Goal: Transaction & Acquisition: Purchase product/service

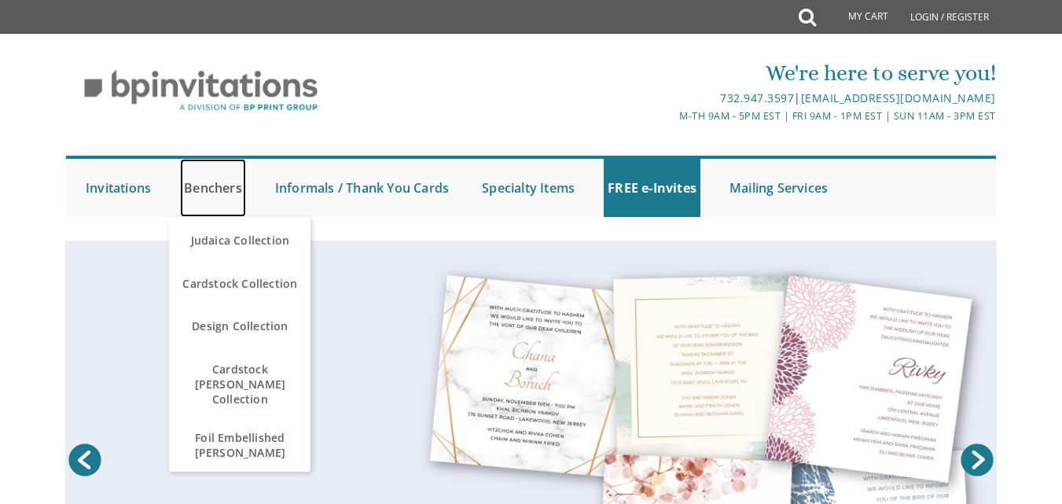
click at [201, 186] on link "Benchers" at bounding box center [213, 188] width 66 height 58
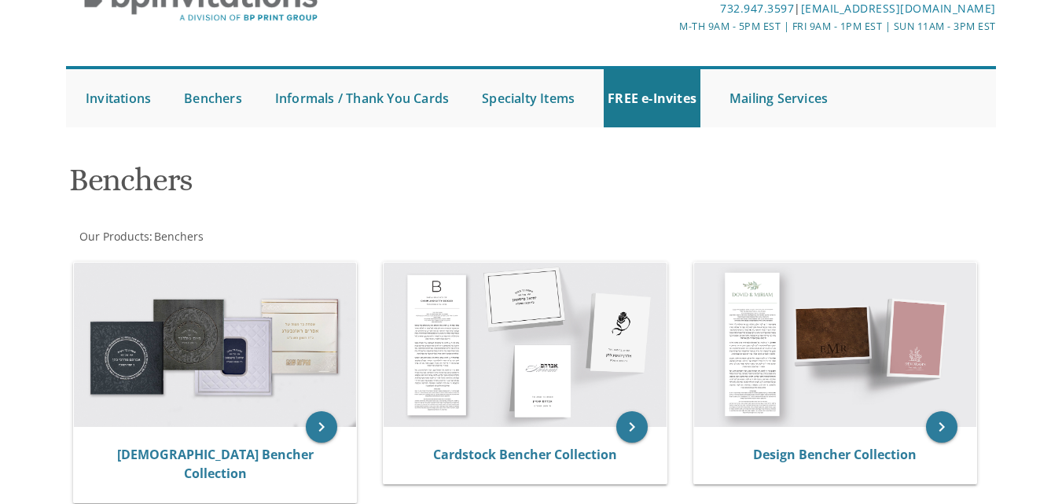
scroll to position [157, 0]
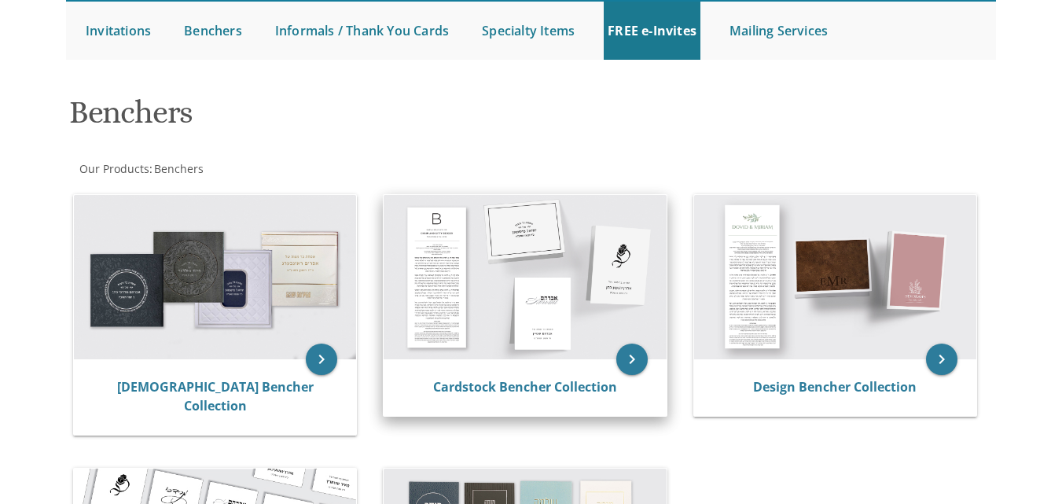
click at [550, 277] on img at bounding box center [525, 277] width 282 height 165
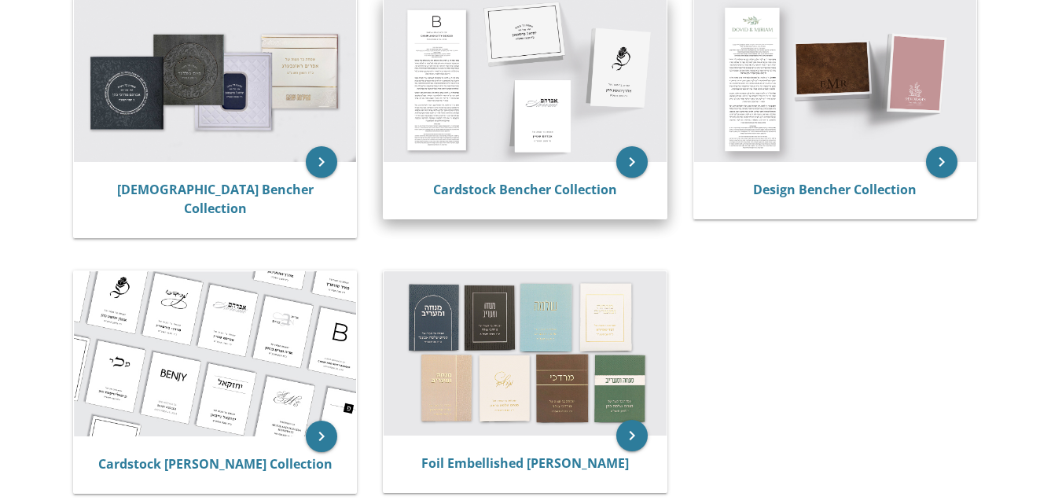
scroll to position [393, 0]
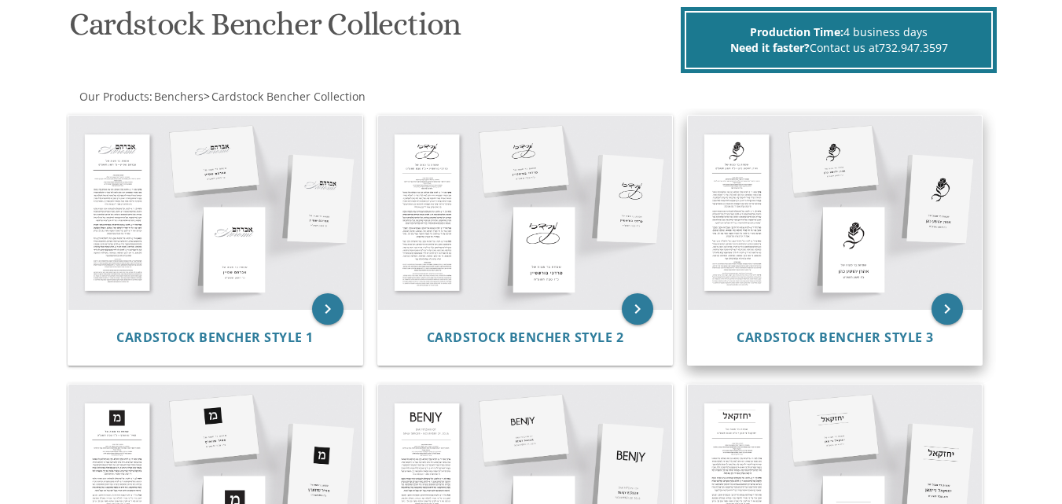
scroll to position [226, 0]
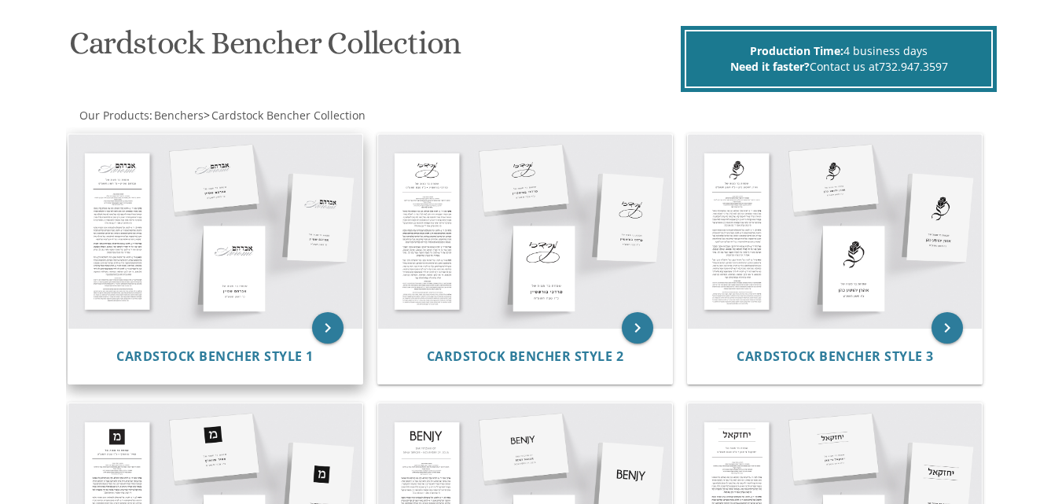
click at [263, 264] on img at bounding box center [215, 230] width 294 height 193
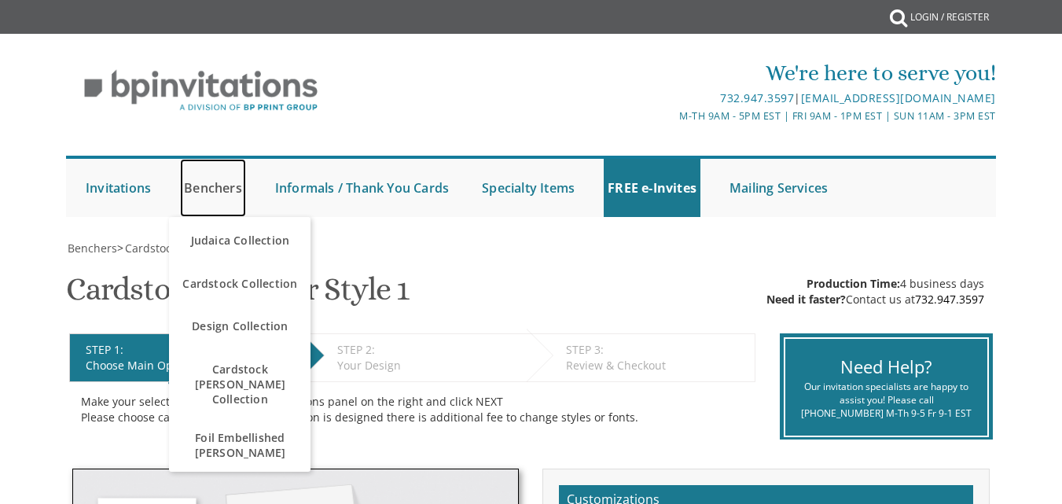
click at [215, 191] on link "Benchers" at bounding box center [213, 188] width 66 height 58
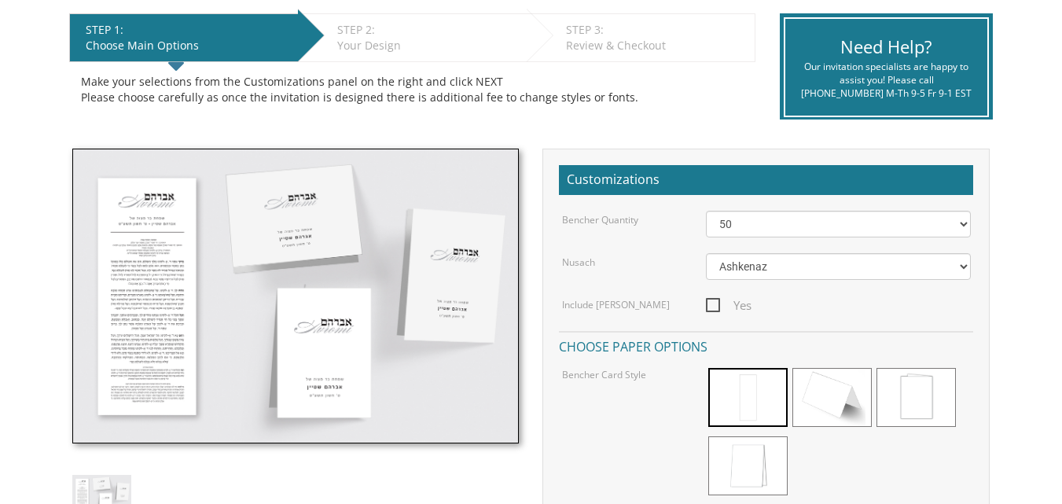
scroll to position [393, 0]
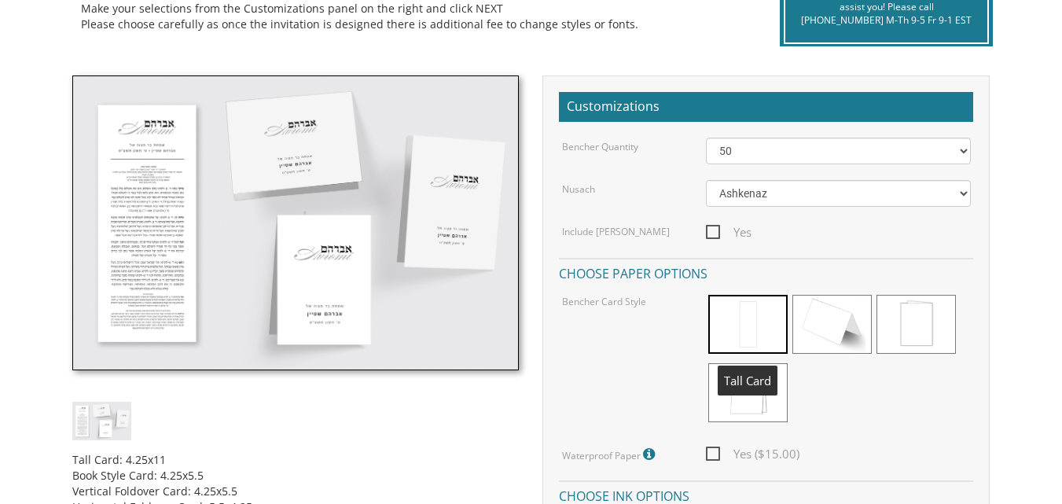
click at [741, 316] on span at bounding box center [748, 324] width 79 height 59
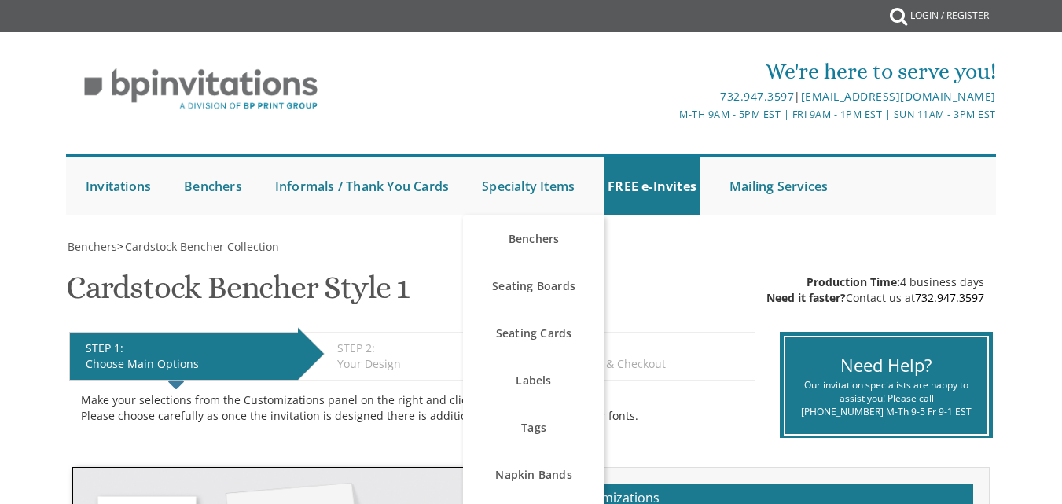
scroll to position [0, 0]
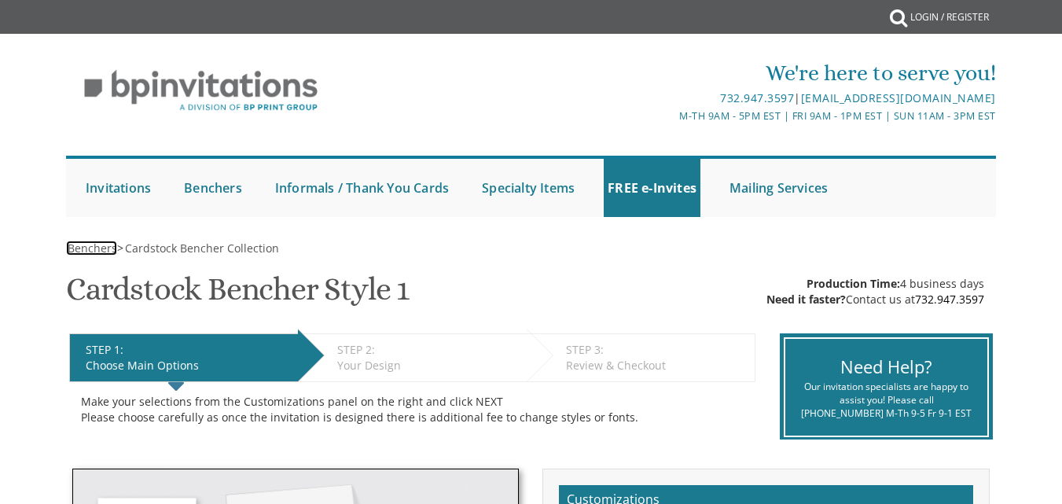
click at [90, 252] on span "Benchers" at bounding box center [93, 248] width 50 height 15
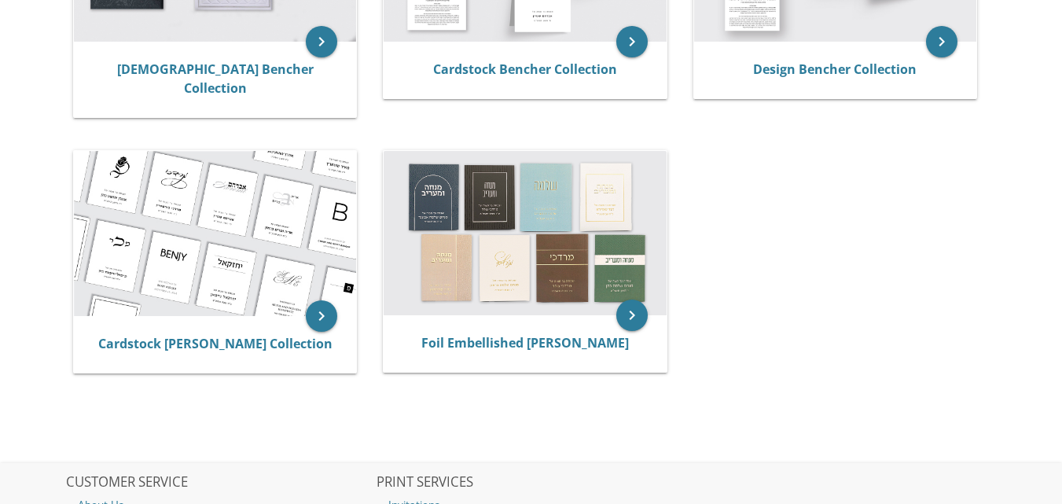
scroll to position [265, 0]
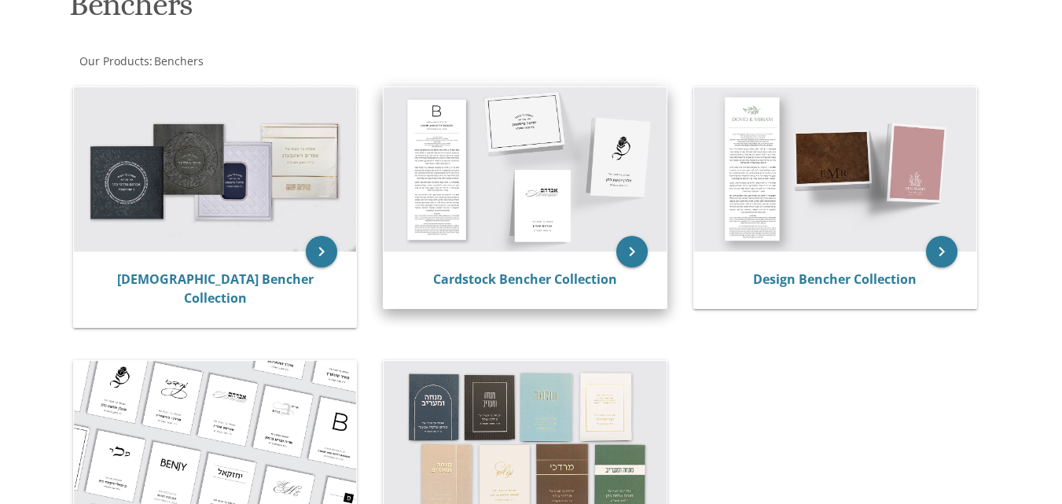
click at [565, 175] on img at bounding box center [525, 169] width 282 height 165
click at [486, 277] on link "Cardstock Bencher Collection" at bounding box center [525, 279] width 184 height 17
click at [508, 208] on img at bounding box center [525, 169] width 282 height 165
